Goal: Transaction & Acquisition: Download file/media

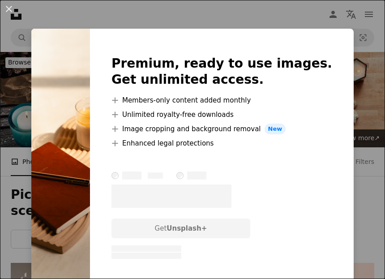
scroll to position [636, 0]
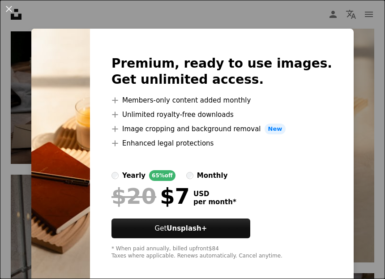
click at [270, 279] on div "Premium, ready to use images. Get unlimited access. A plus sign Members-only co…" at bounding box center [222, 158] width 264 height 258
click at [338, 172] on div "Premium, ready to use images. Get unlimited access. A plus sign Members-only co…" at bounding box center [222, 158] width 264 height 258
click at [341, 158] on div "Premium, ready to use images. Get unlimited access. A plus sign Members-only co…" at bounding box center [222, 158] width 264 height 258
click at [289, 20] on div "An X shape Premium, ready to use images. Get unlimited access. A plus sign Memb…" at bounding box center [192, 139] width 385 height 279
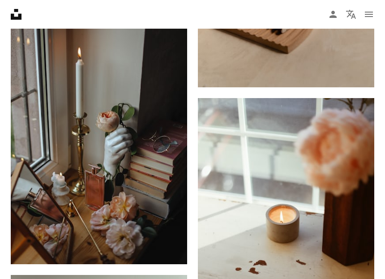
scroll to position [811, 0]
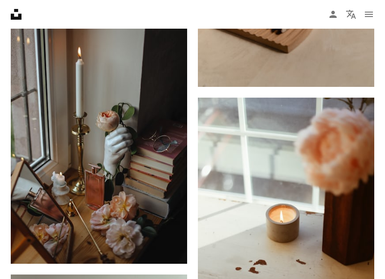
click at [141, 236] on img at bounding box center [99, 131] width 176 height 265
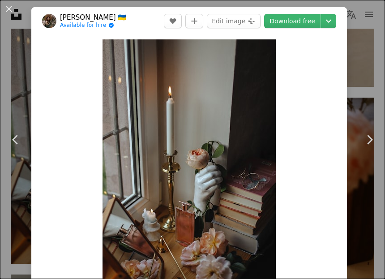
click at [371, 147] on icon "Chevron right" at bounding box center [369, 140] width 14 height 14
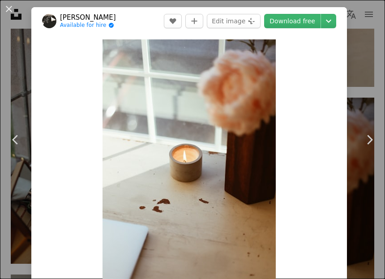
click at [346, 16] on header "[PERSON_NAME] Available for hire A checkmark inside of a circle A heart A plus …" at bounding box center [189, 21] width 316 height 28
click at [336, 25] on icon "Chevron down" at bounding box center [329, 21] width 14 height 11
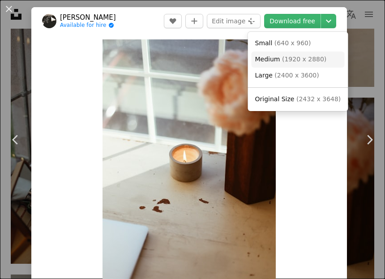
click at [301, 60] on span "( 1920 x 2880 )" at bounding box center [304, 59] width 44 height 7
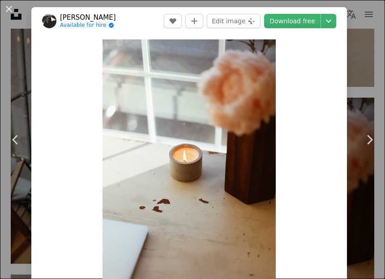
scroll to position [840, 0]
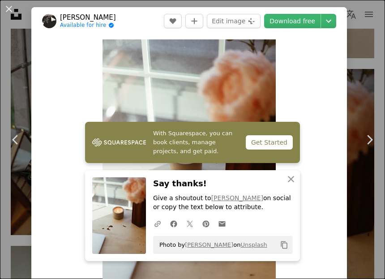
click at [295, 185] on icon "An X shape" at bounding box center [291, 179] width 11 height 11
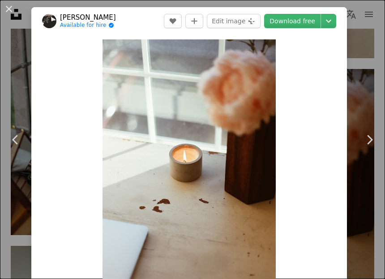
click at [8, 13] on button "An X shape" at bounding box center [9, 9] width 11 height 11
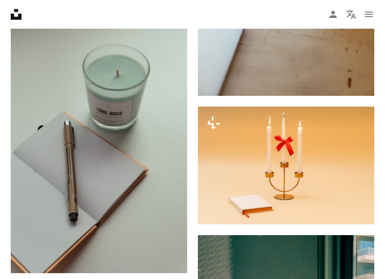
scroll to position [1079, 0]
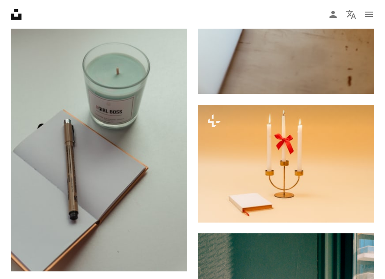
click at [176, 248] on link "Arrow pointing down" at bounding box center [169, 255] width 18 height 14
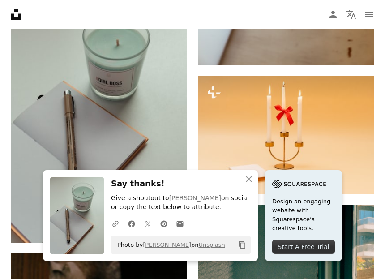
click at [251, 185] on icon "An X shape" at bounding box center [249, 179] width 11 height 11
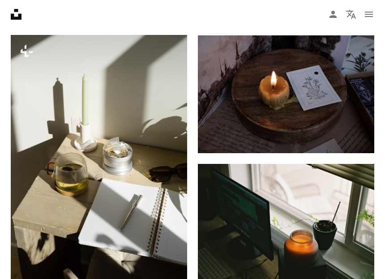
scroll to position [1651, 0]
